Goal: Task Accomplishment & Management: Manage account settings

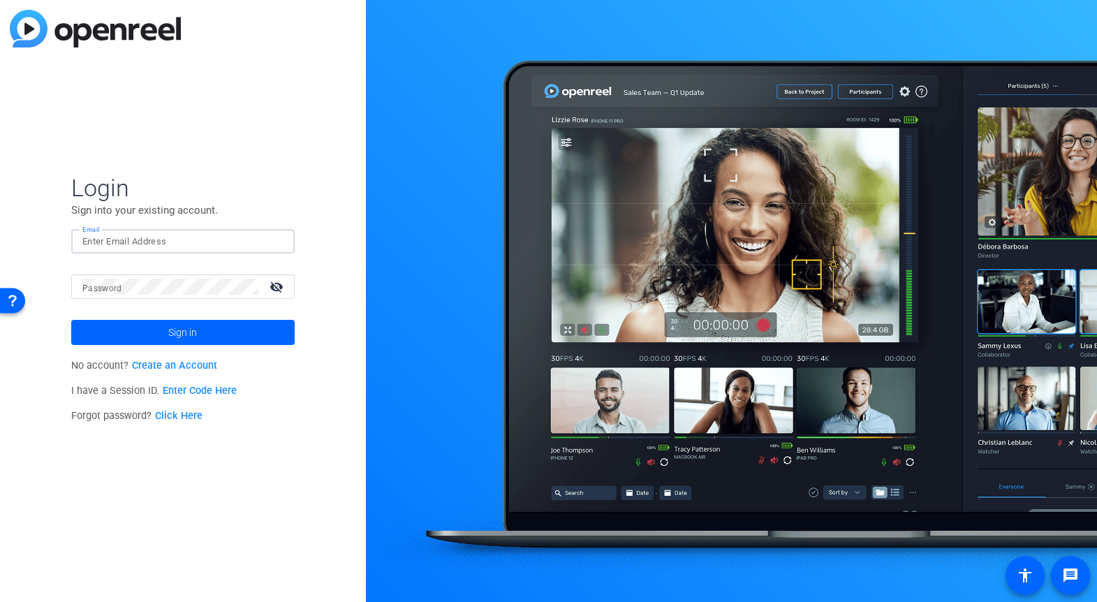
click at [121, 234] on input "Email" at bounding box center [182, 241] width 201 height 17
type input "[EMAIL_ADDRESS][DOMAIN_NAME]"
click at [186, 329] on span "Sign in" at bounding box center [182, 332] width 29 height 35
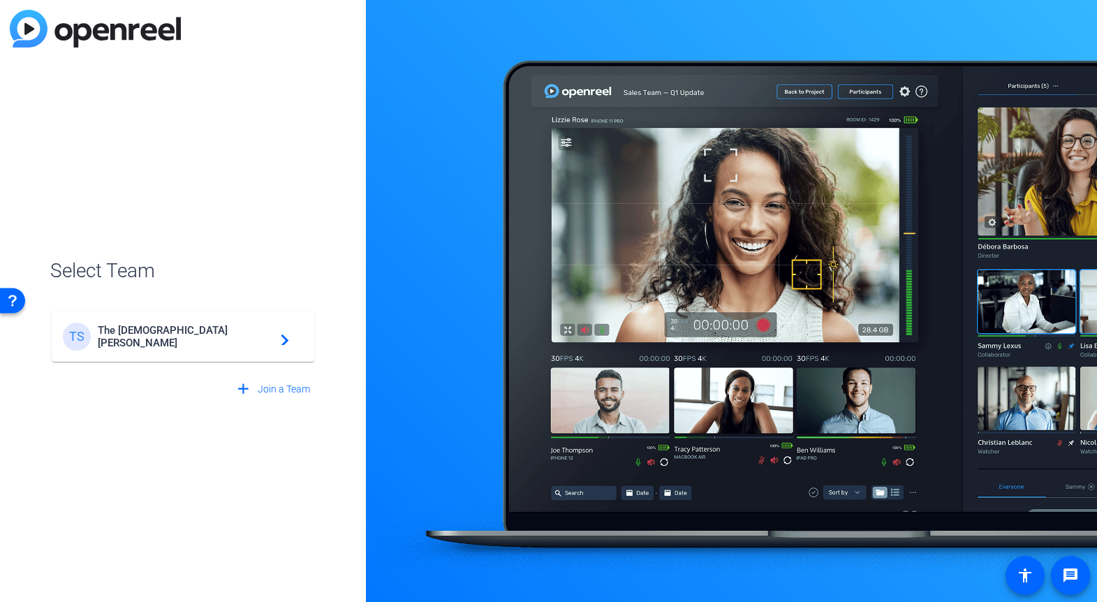
click at [165, 339] on span "The [DEMOGRAPHIC_DATA][PERSON_NAME]" at bounding box center [185, 336] width 175 height 25
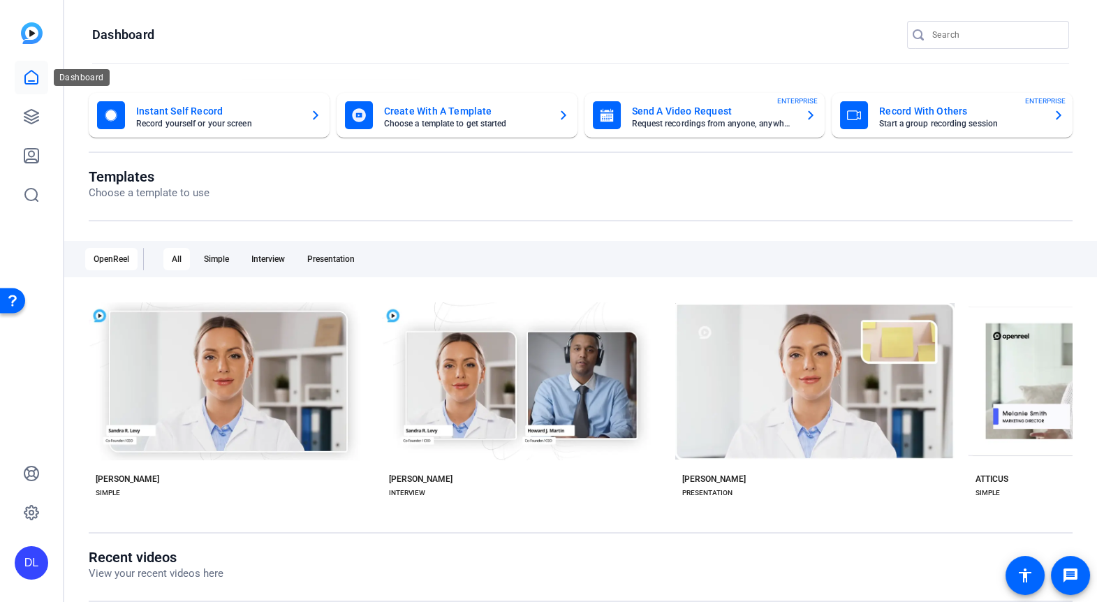
click at [26, 63] on link at bounding box center [32, 78] width 34 height 34
click at [30, 126] on link at bounding box center [32, 117] width 34 height 34
